Goal: Information Seeking & Learning: Learn about a topic

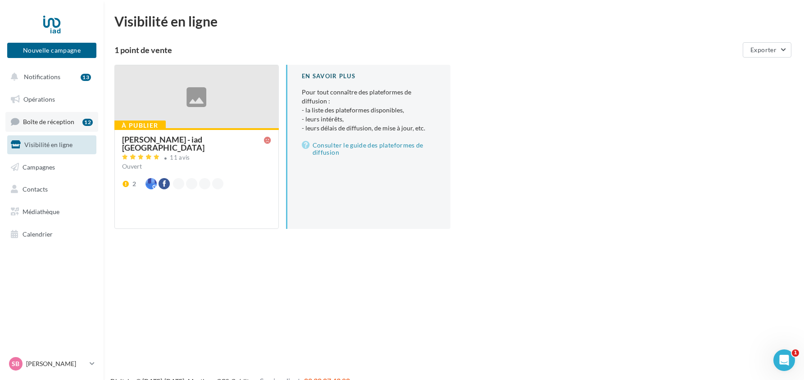
click at [48, 122] on span "Boîte de réception" at bounding box center [48, 122] width 51 height 8
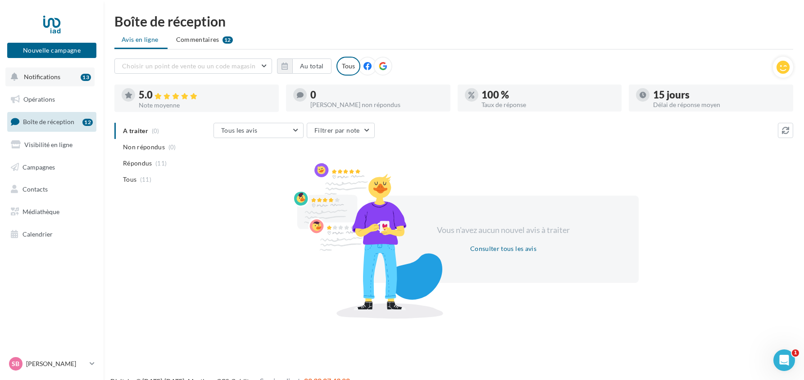
click at [37, 75] on span "Notifications" at bounding box center [42, 77] width 36 height 8
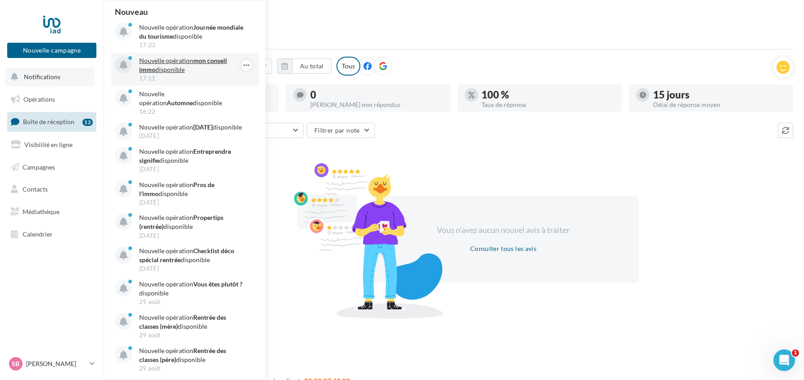
click at [178, 65] on p "Nouvelle opération mon conseil immo disponible" at bounding box center [191, 65] width 104 height 18
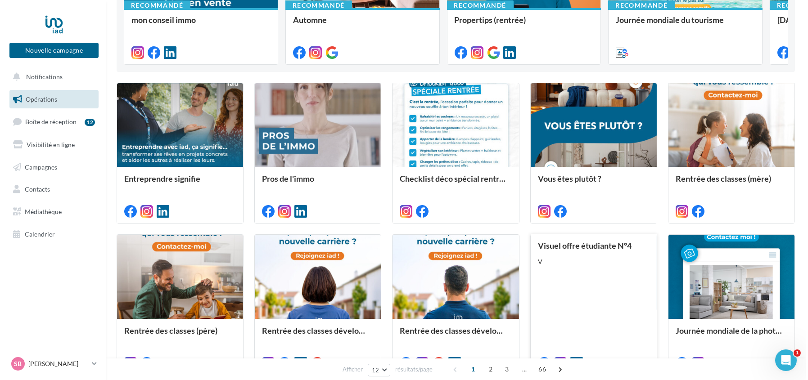
scroll to position [300, 0]
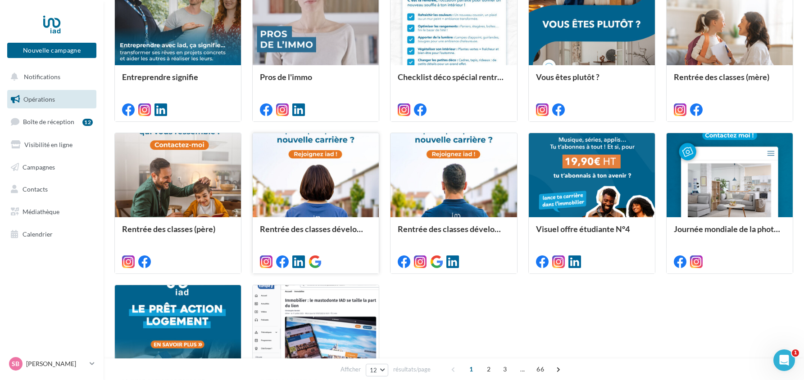
click at [315, 203] on div at bounding box center [316, 175] width 126 height 85
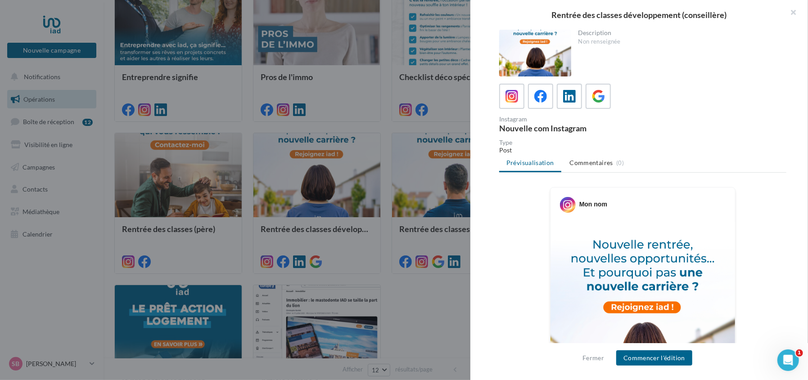
click at [532, 54] on div at bounding box center [535, 53] width 72 height 47
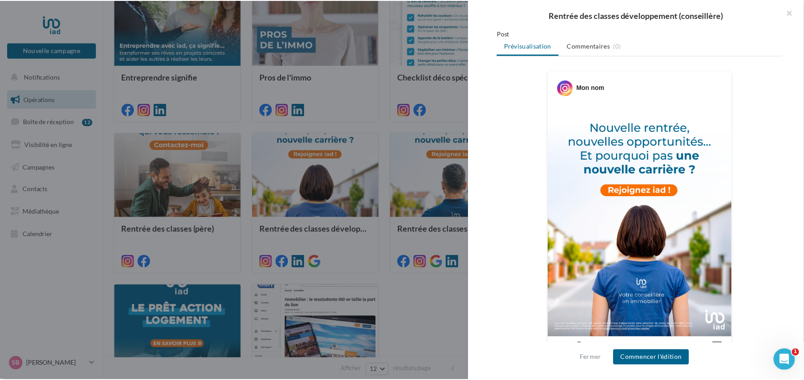
scroll to position [150, 0]
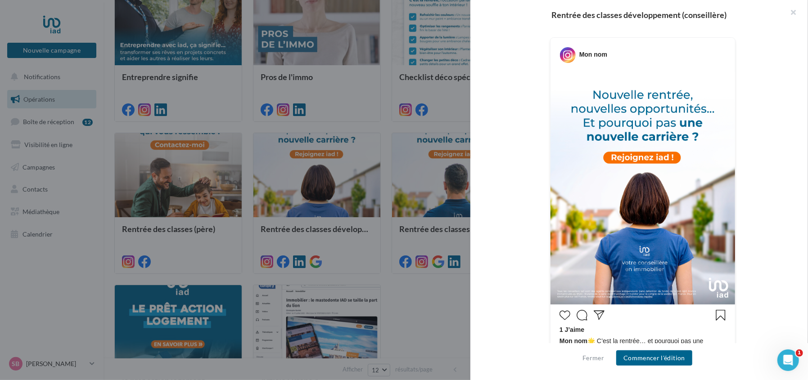
drag, startPoint x: 631, startPoint y: 233, endPoint x: 565, endPoint y: 57, distance: 188.3
click at [565, 57] on icon at bounding box center [568, 55] width 16 height 16
click at [566, 51] on icon at bounding box center [568, 55] width 16 height 16
click at [793, 12] on button "button" at bounding box center [790, 13] width 36 height 27
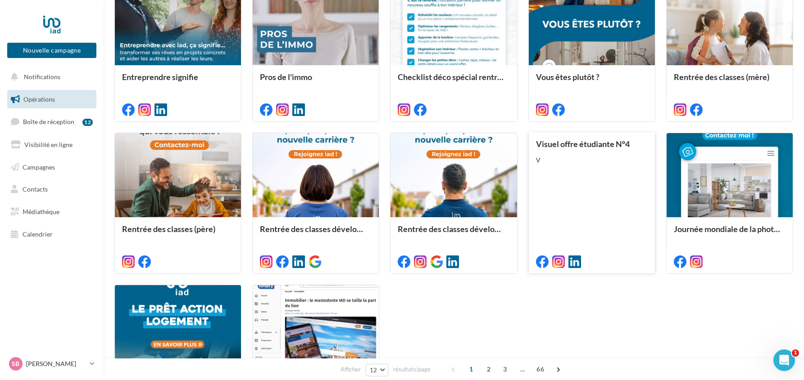
click at [577, 177] on div "Visuel offre étudiante N°4 V" at bounding box center [592, 203] width 112 height 126
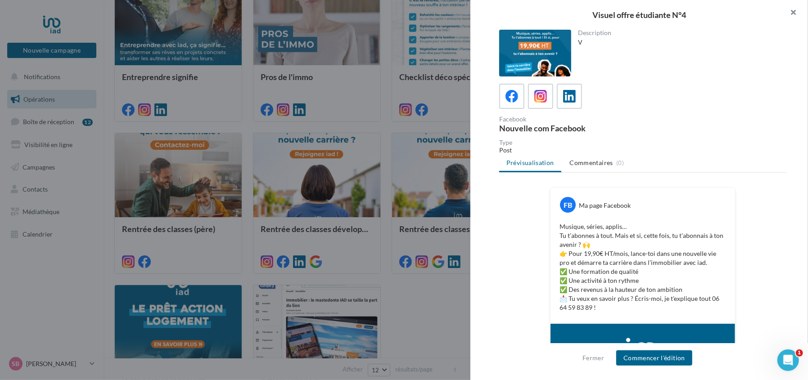
click at [794, 10] on button "button" at bounding box center [790, 13] width 36 height 27
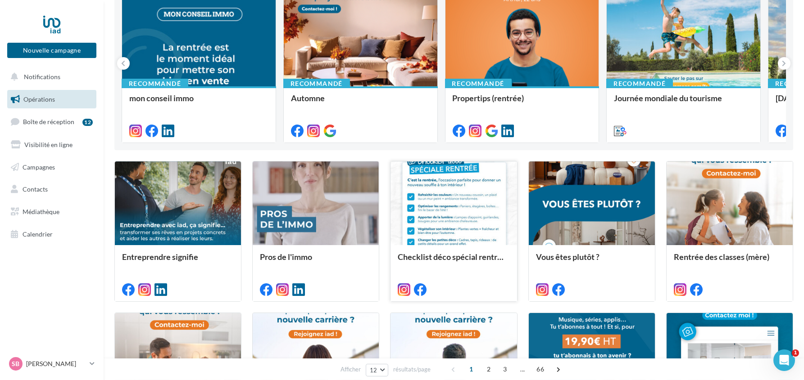
scroll to position [0, 0]
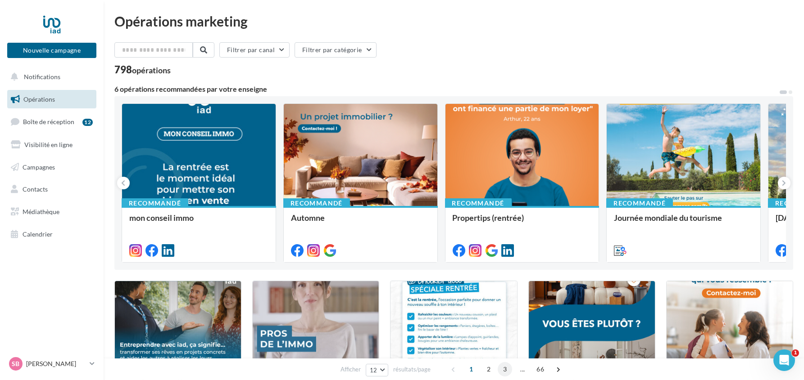
drag, startPoint x: 489, startPoint y: 367, endPoint x: 495, endPoint y: 364, distance: 7.0
click at [493, 366] on span "2" at bounding box center [488, 369] width 14 height 14
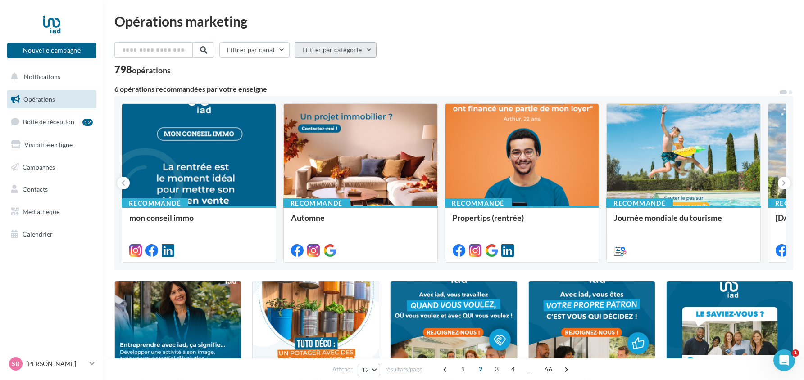
click at [373, 49] on button "Filtrer par catégorie" at bounding box center [335, 49] width 82 height 15
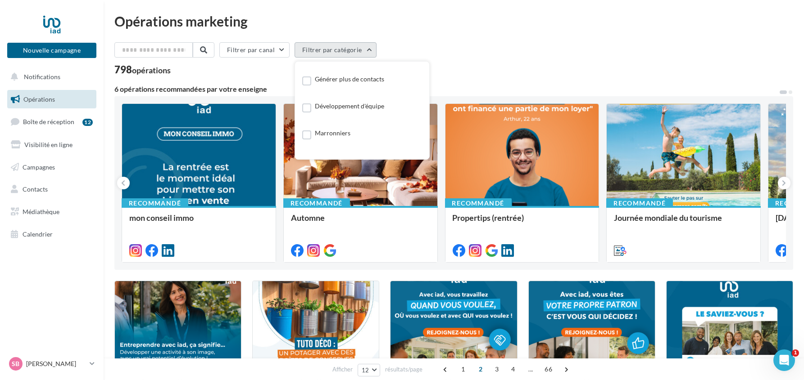
scroll to position [75, 0]
click at [311, 93] on label at bounding box center [306, 88] width 9 height 9
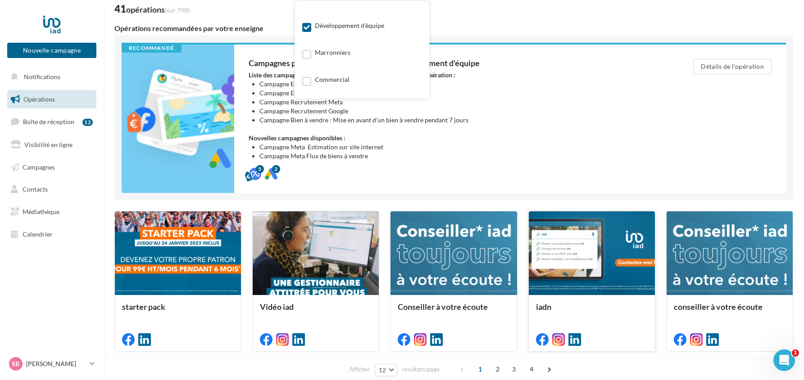
scroll to position [150, 0]
